Goal: Transaction & Acquisition: Purchase product/service

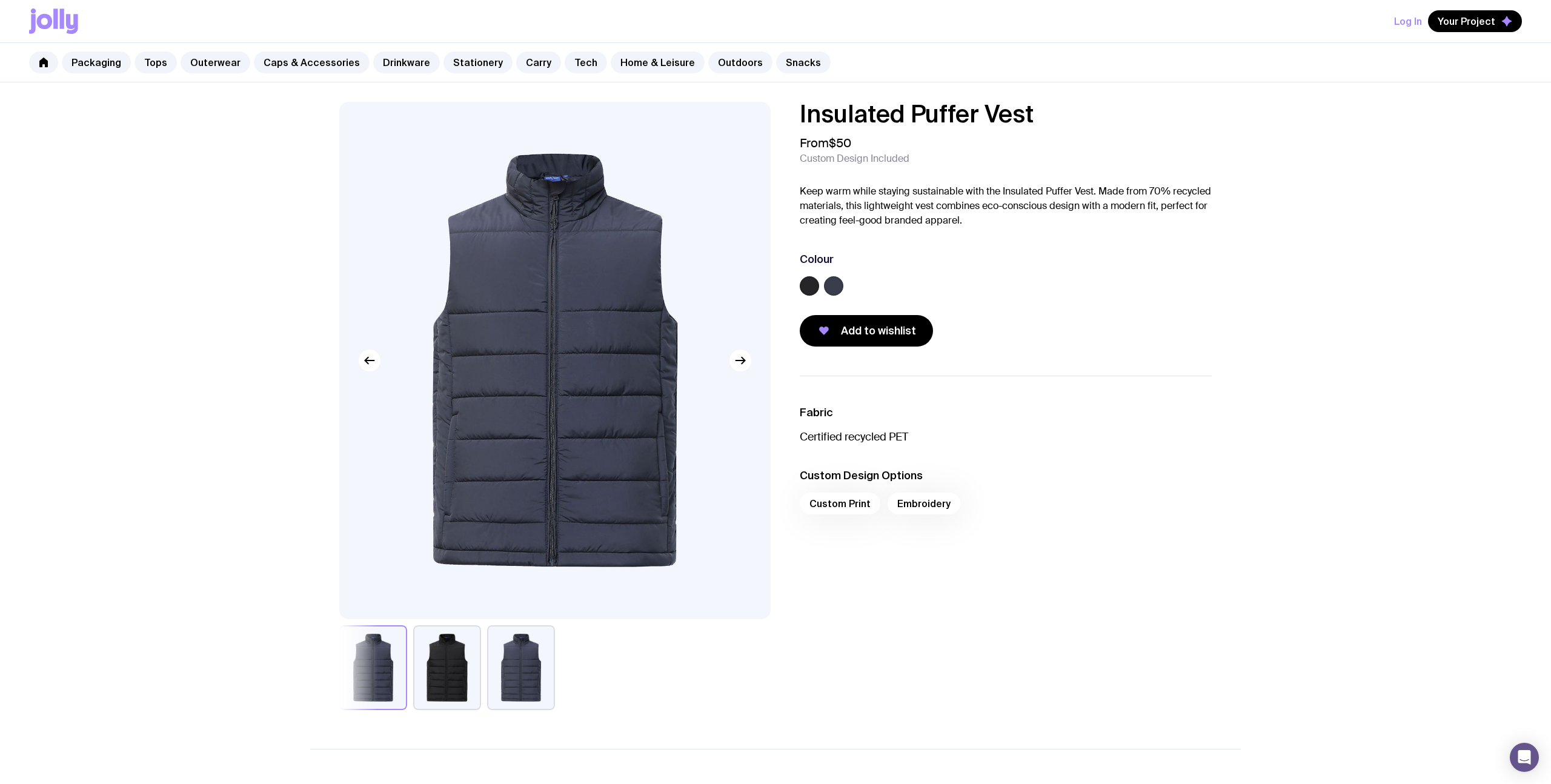
click at [552, 179] on img at bounding box center [555, 360] width 431 height 517
click at [532, 372] on img at bounding box center [555, 360] width 431 height 517
click at [555, 182] on img at bounding box center [555, 360] width 431 height 517
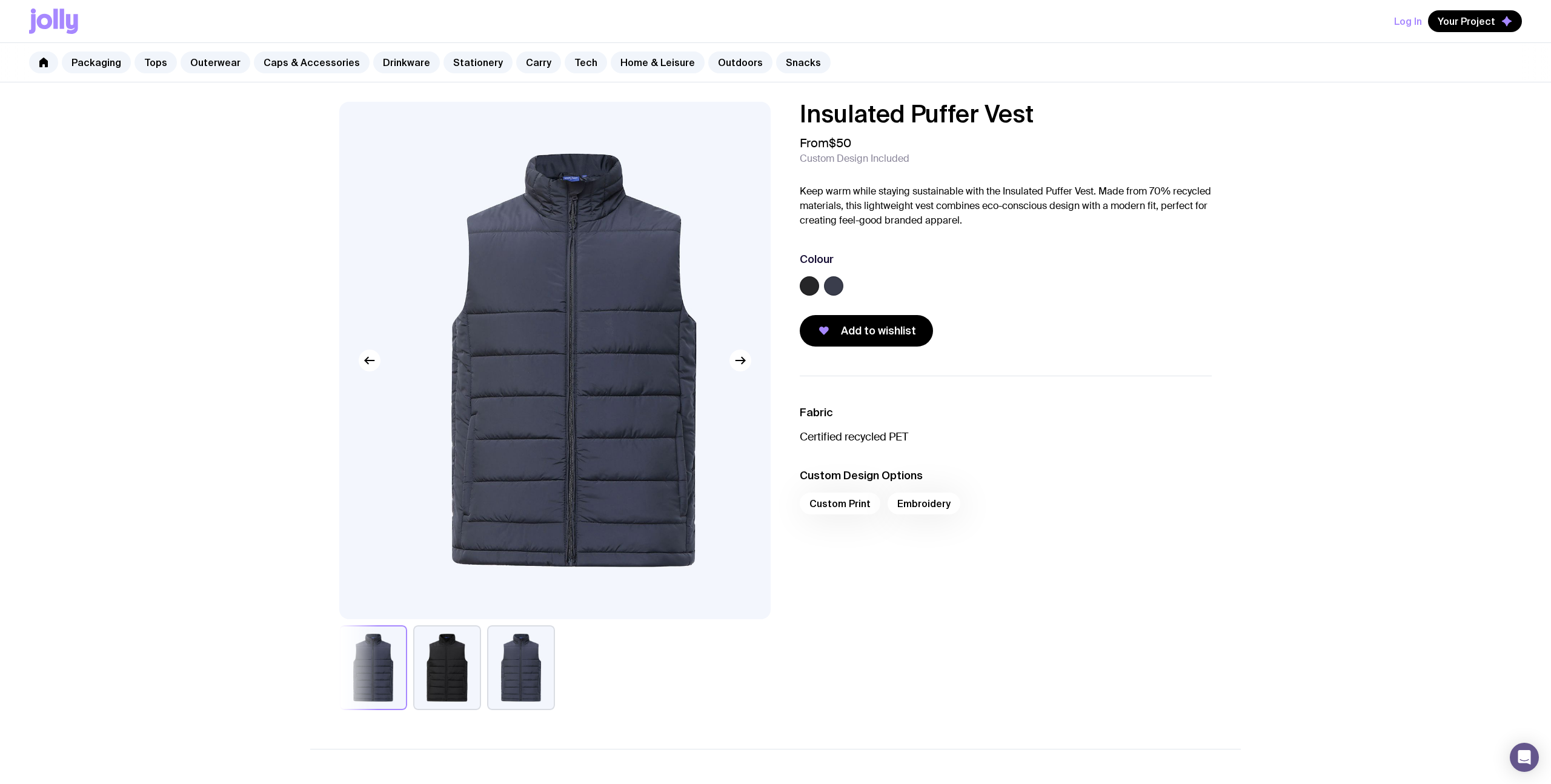
click at [690, 486] on img at bounding box center [573, 360] width 431 height 517
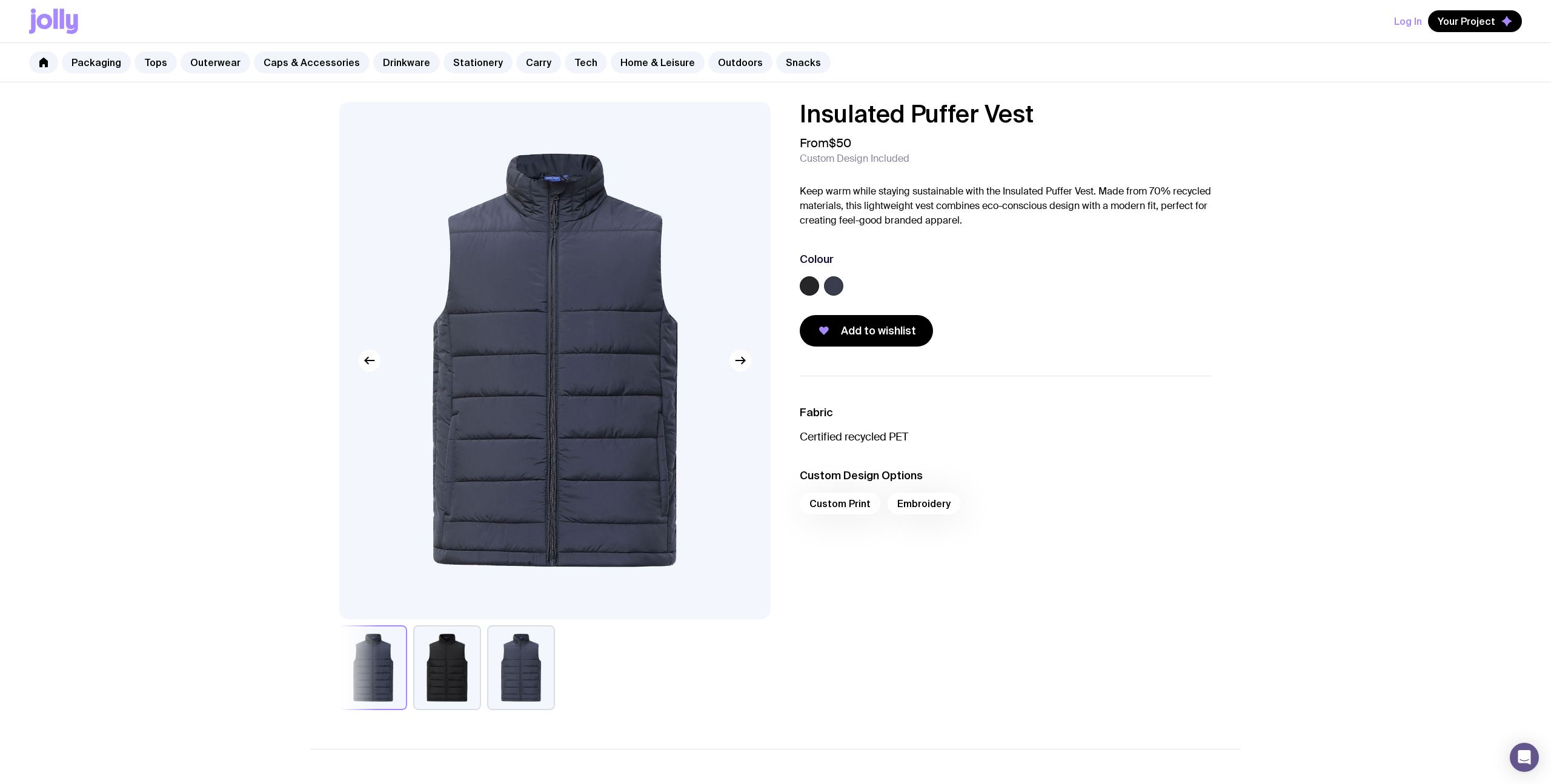
click at [1200, 548] on div "Fabric Certified recycled PET Custom Design Options Custom Print Embroidery" at bounding box center [995, 542] width 431 height 334
click at [741, 368] on button "button" at bounding box center [740, 360] width 22 height 22
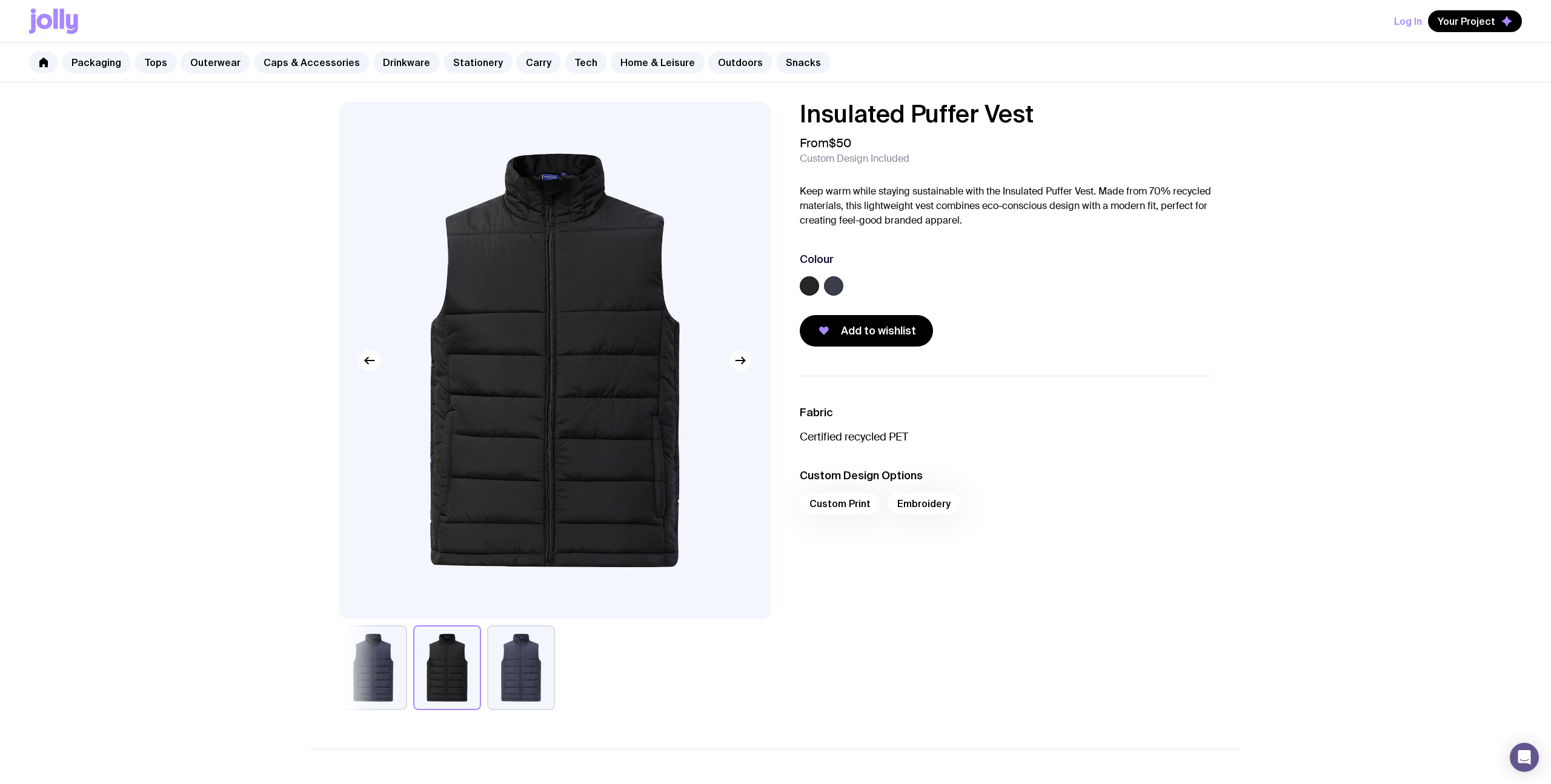
click at [749, 364] on button "button" at bounding box center [740, 360] width 22 height 22
